Goal: Information Seeking & Learning: Learn about a topic

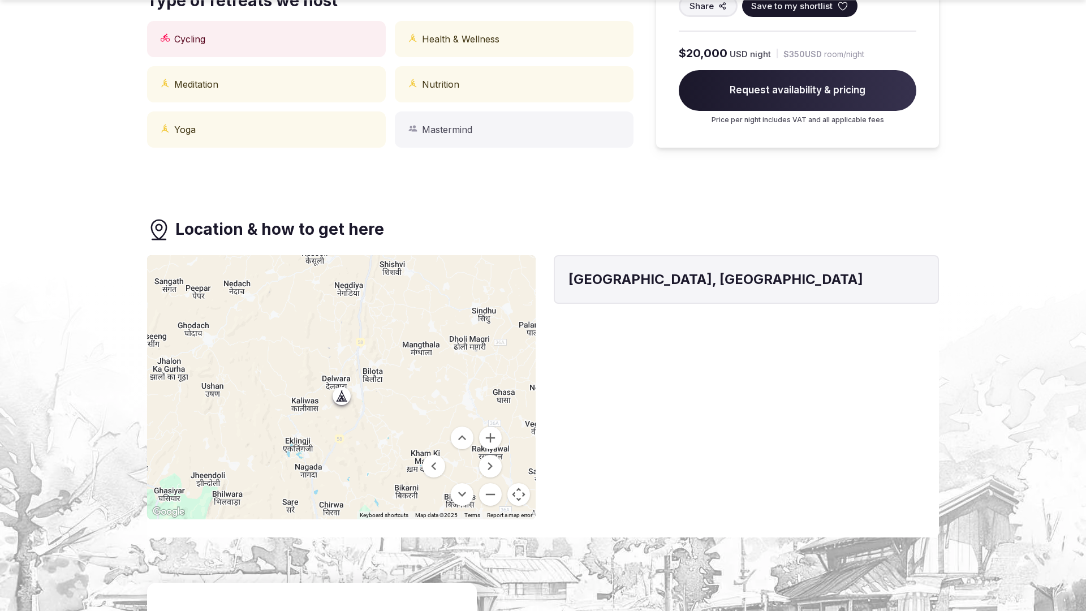
scroll to position [1114, 0]
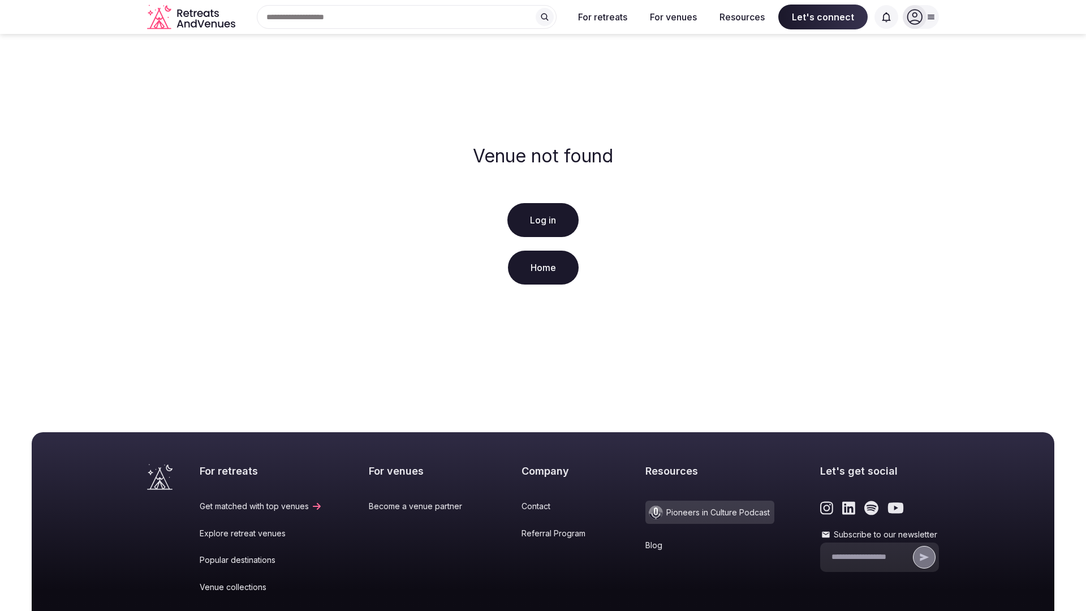
scroll to position [168, 0]
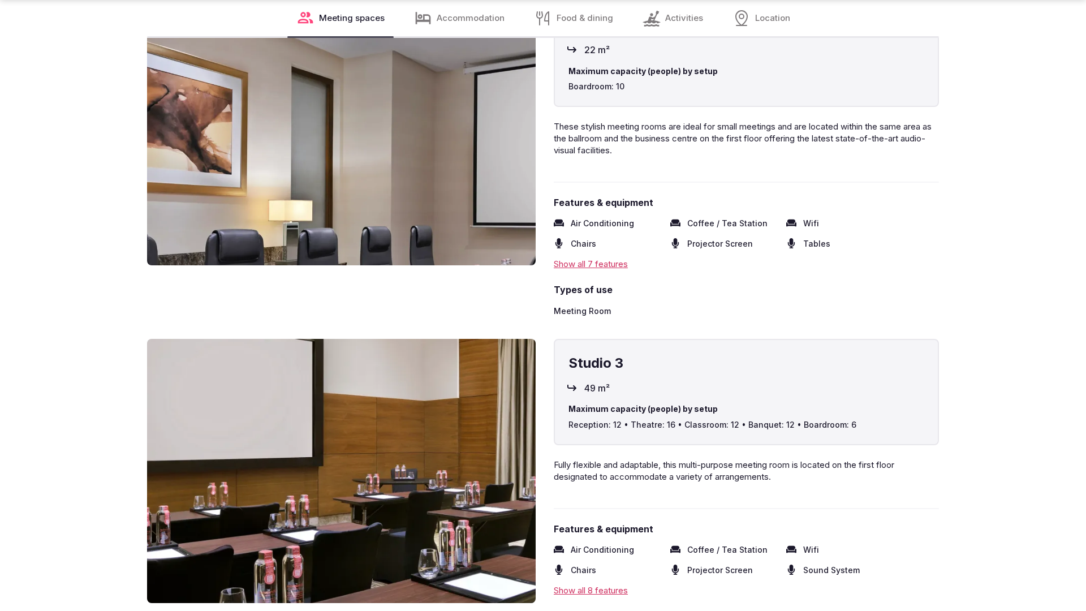
scroll to position [2274, 0]
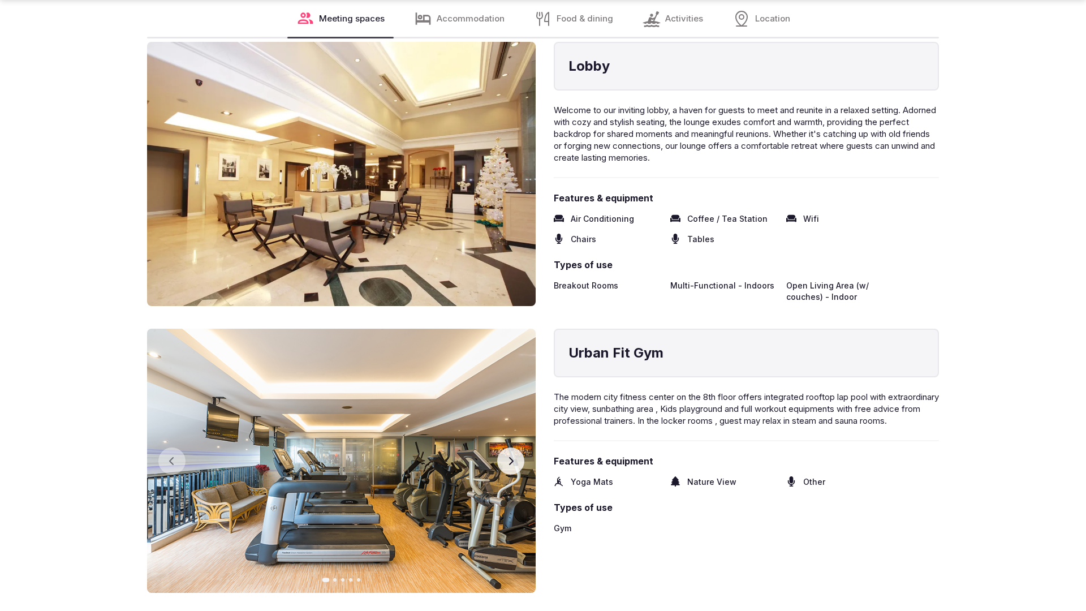
scroll to position [2276, 0]
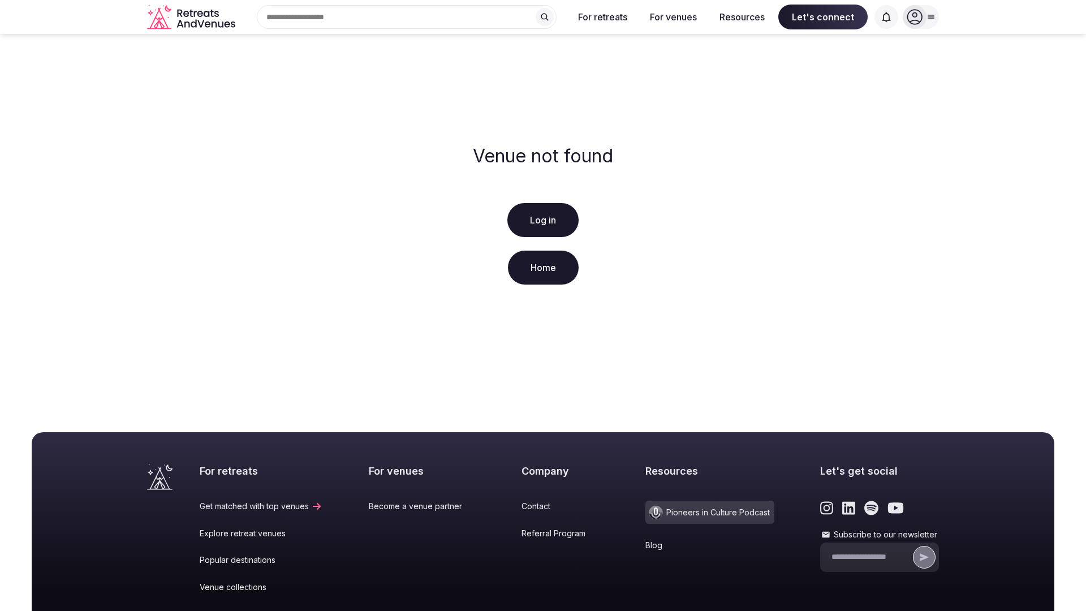
scroll to position [168, 0]
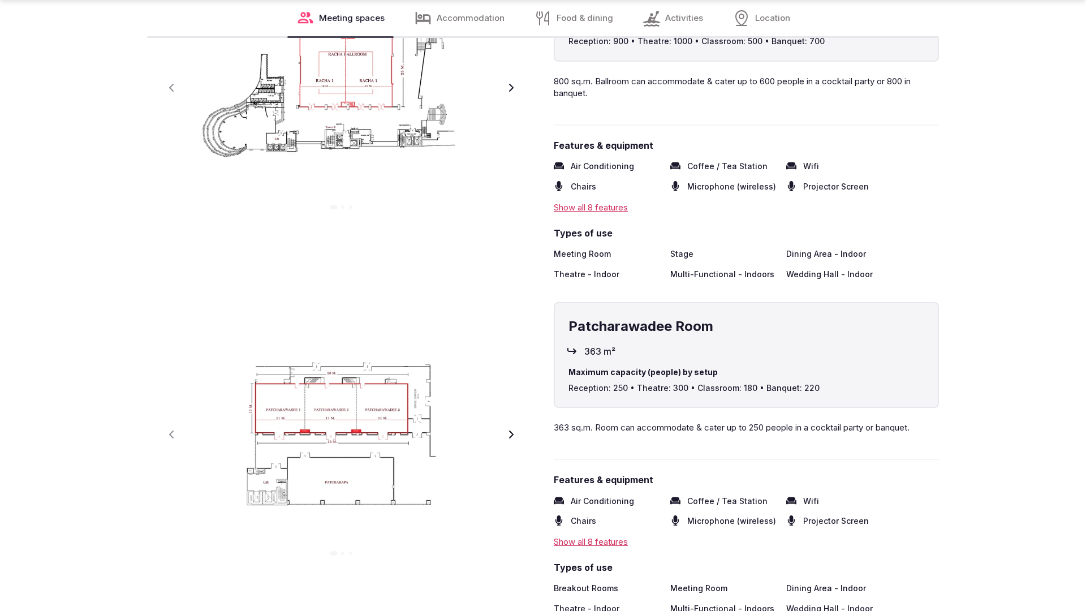
scroll to position [2276, 0]
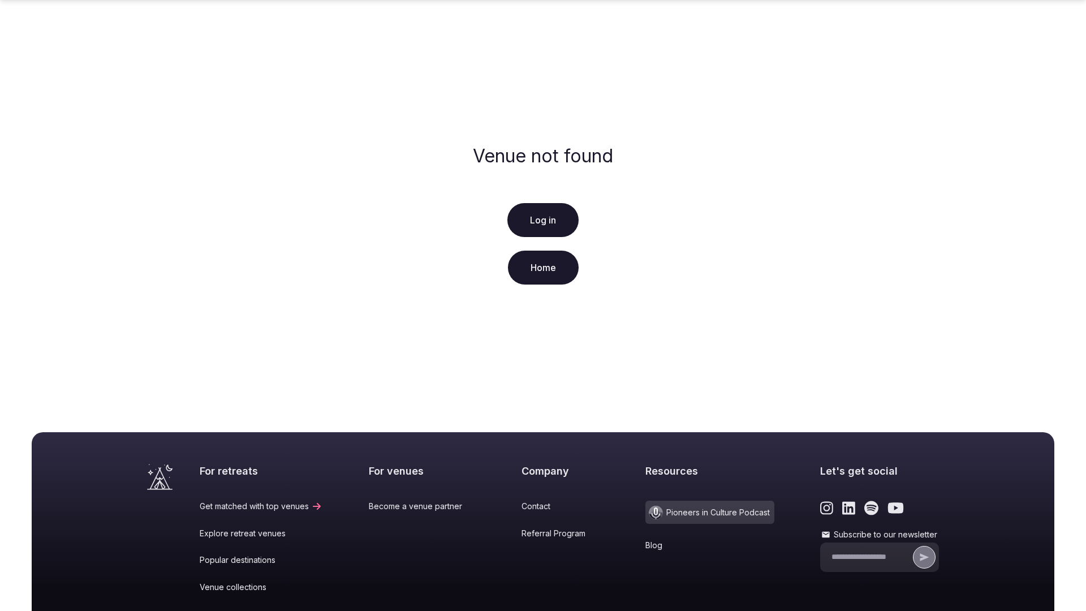
scroll to position [168, 0]
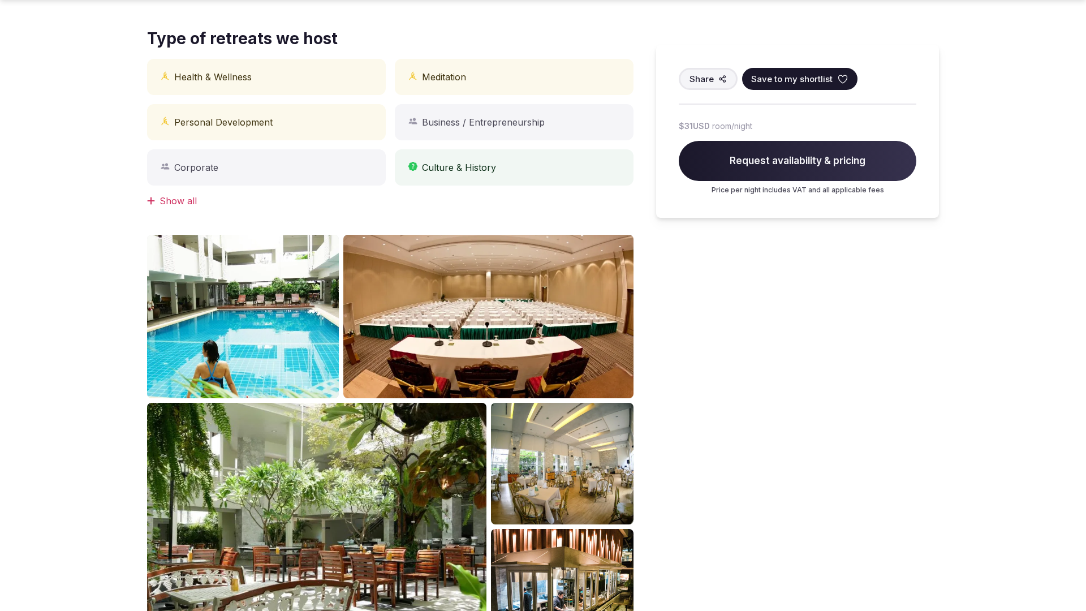
scroll to position [1140, 0]
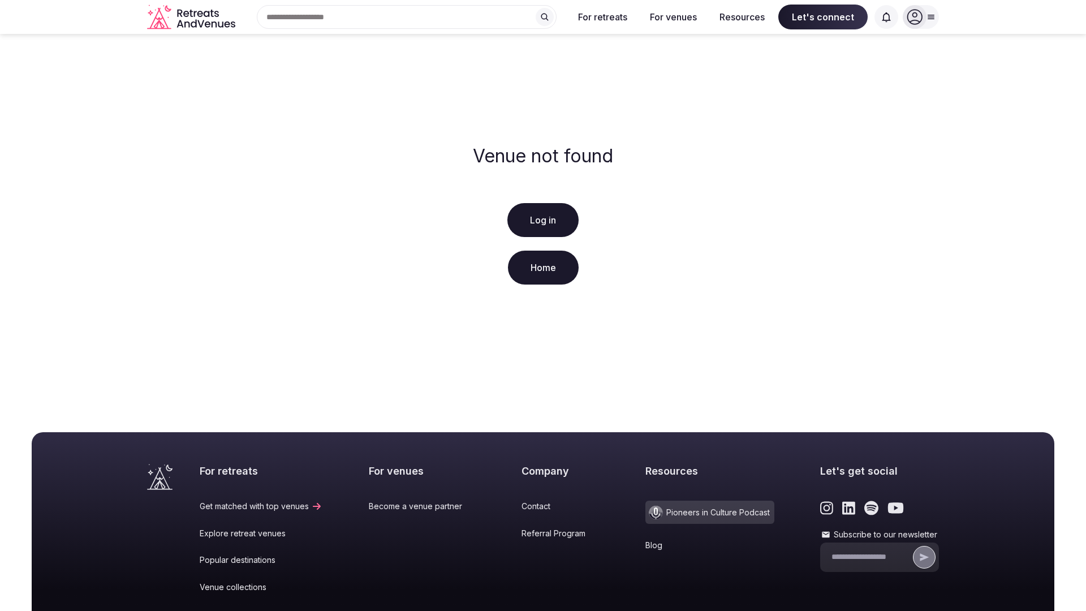
scroll to position [168, 0]
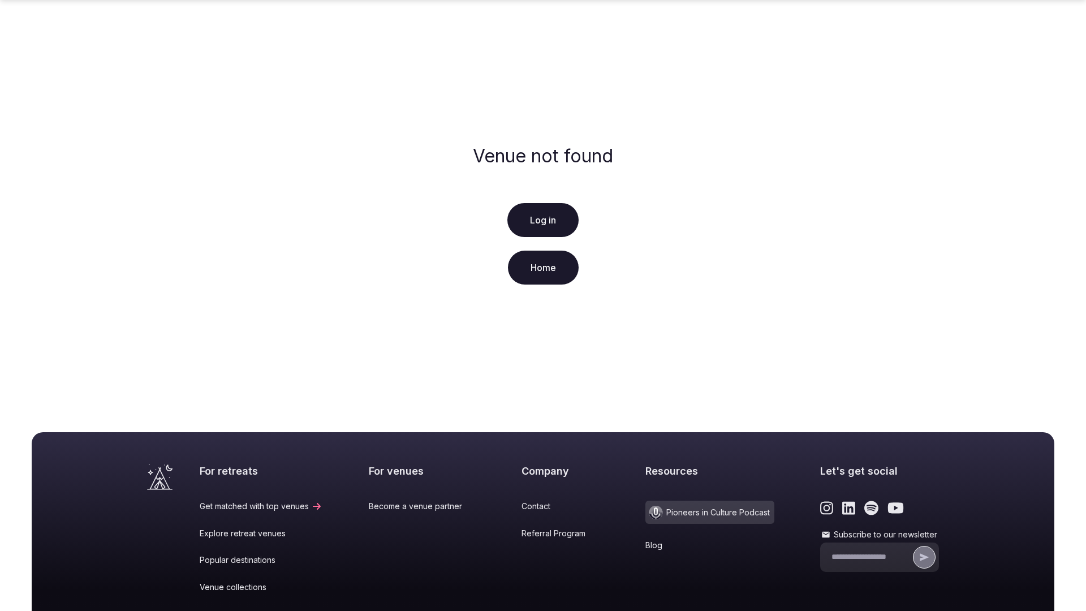
scroll to position [168, 0]
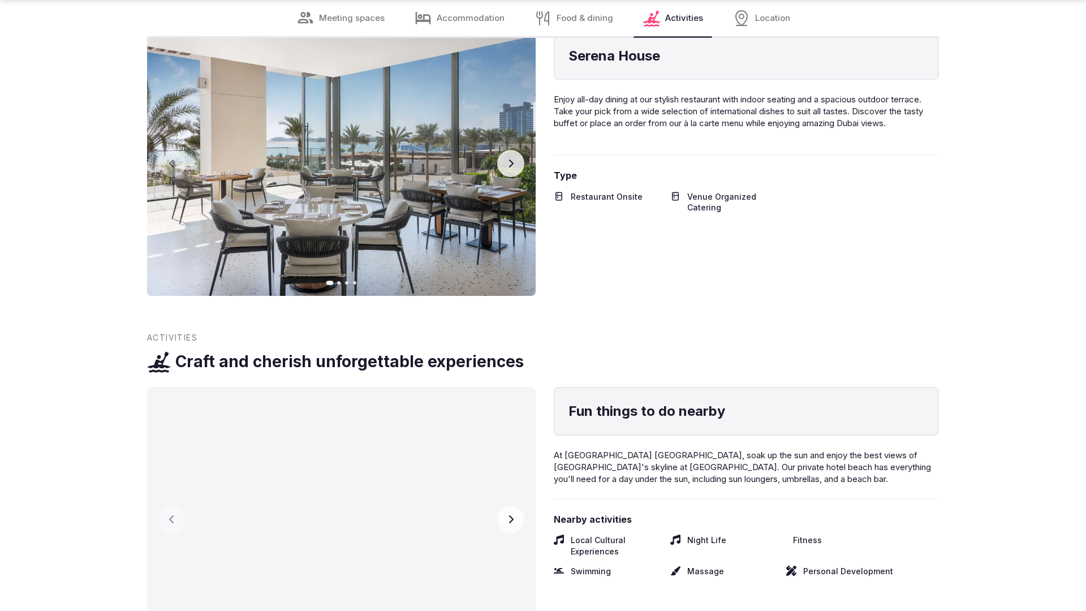
scroll to position [2238, 0]
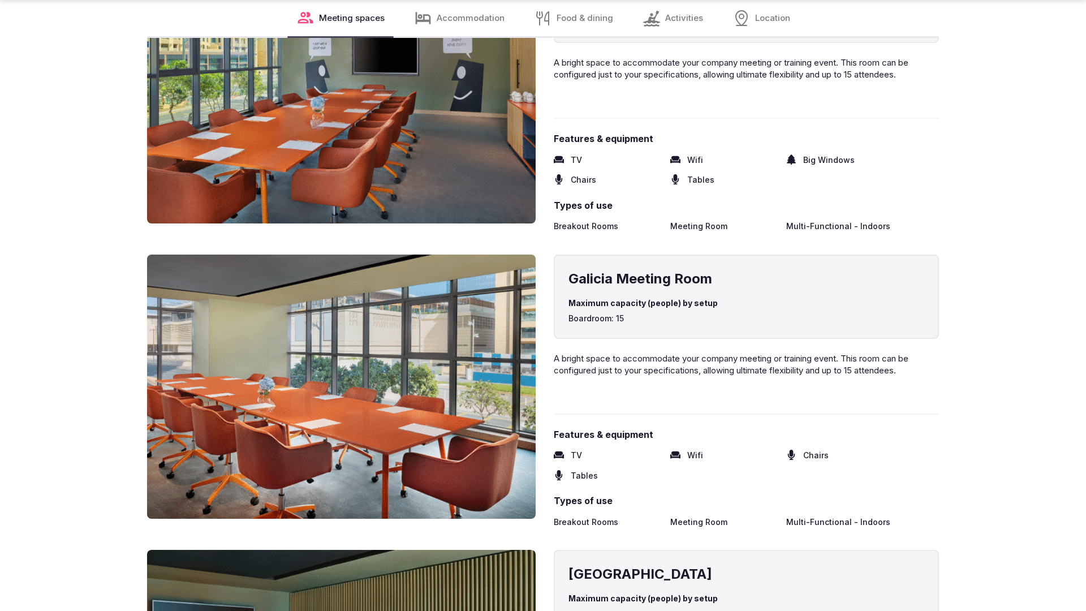
scroll to position [2276, 0]
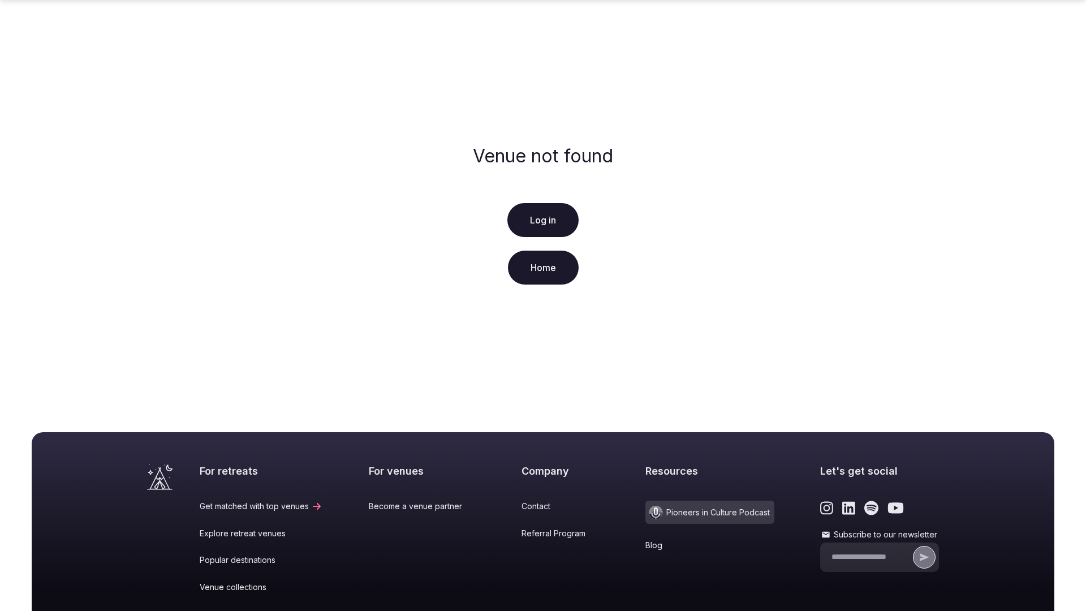
scroll to position [168, 0]
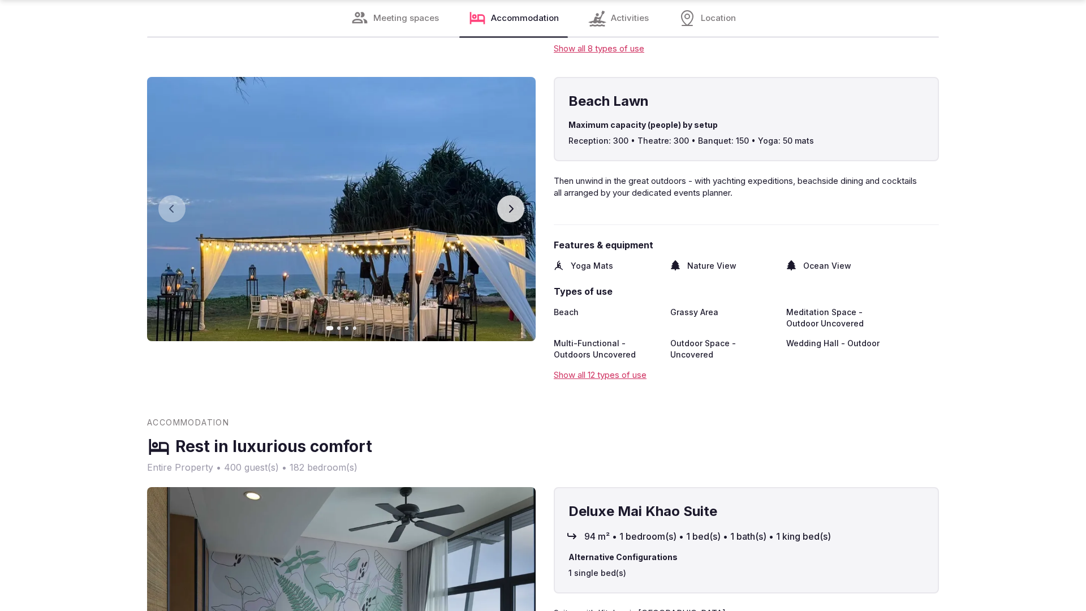
scroll to position [2276, 0]
